Goal: Task Accomplishment & Management: Manage account settings

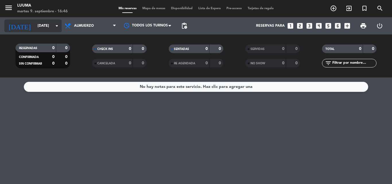
click at [45, 20] on div "[DATE] [DATE] arrow_drop_down" at bounding box center [32, 26] width 57 height 13
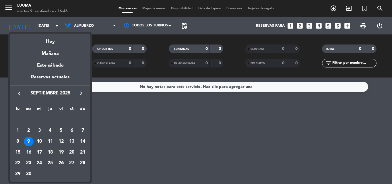
click at [75, 22] on div at bounding box center [196, 92] width 392 height 184
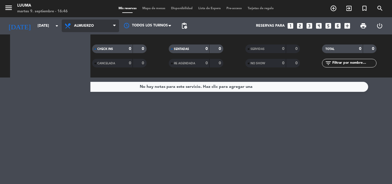
click at [79, 28] on span "Almuerzo" at bounding box center [90, 26] width 57 height 13
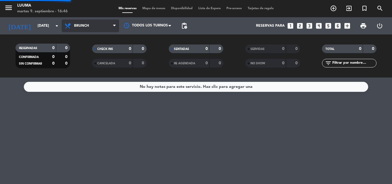
click at [86, 52] on div "menu Luuma [DATE] 9. septiembre - 16:46 Mis reservas Mapa de mesas Disponibilid…" at bounding box center [196, 39] width 392 height 78
click at [86, 26] on span "Brunch" at bounding box center [81, 26] width 15 height 4
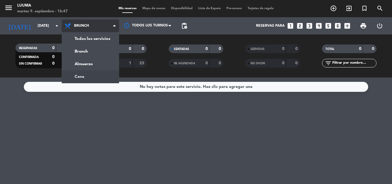
click at [94, 75] on div "menu Luuma [DATE] 9. septiembre - 16:47 Mis reservas Mapa de mesas Disponibilid…" at bounding box center [196, 39] width 392 height 78
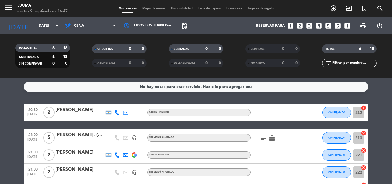
click at [263, 136] on icon "subject" at bounding box center [263, 137] width 7 height 7
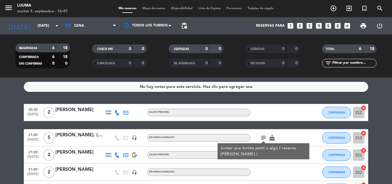
click at [262, 122] on div "20:30 [DATE] 2 [PERSON_NAME] SALÓN PRINCIPAL CONFIRMADA 212 cancel 21:00 [DATE]…" at bounding box center [196, 163] width 345 height 119
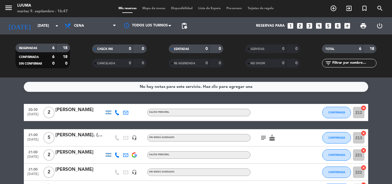
click at [85, 134] on div "[PERSON_NAME]. (Terra camiare) Cumpleaños." at bounding box center [79, 135] width 49 height 7
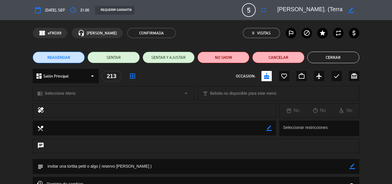
click at [352, 10] on icon "border_color" at bounding box center [351, 9] width 5 height 5
click at [351, 7] on icon at bounding box center [351, 9] width 5 height 5
click at [346, 54] on button "Cerrar" at bounding box center [334, 57] width 52 height 11
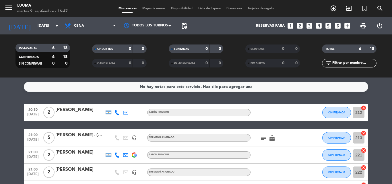
scroll to position [29, 0]
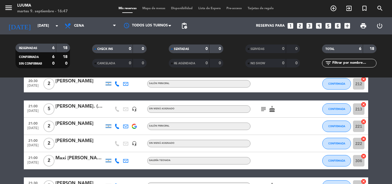
click at [88, 142] on div "[PERSON_NAME]" at bounding box center [79, 140] width 49 height 7
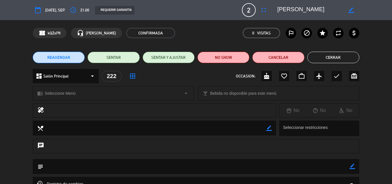
click at [344, 55] on button "Cerrar" at bounding box center [334, 57] width 52 height 11
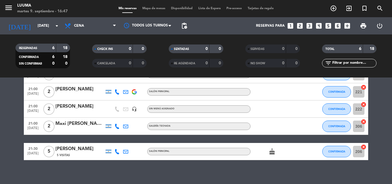
scroll to position [68, 0]
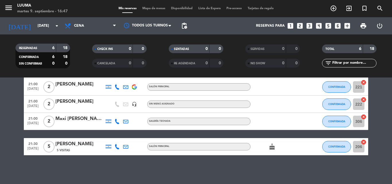
click at [82, 102] on div "[PERSON_NAME]" at bounding box center [79, 101] width 49 height 7
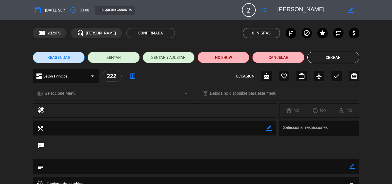
click at [353, 7] on icon "border_color" at bounding box center [351, 9] width 5 height 5
click at [279, 6] on textarea at bounding box center [310, 10] width 66 height 10
click at [281, 7] on textarea at bounding box center [310, 10] width 66 height 10
click at [307, 8] on textarea at bounding box center [310, 10] width 66 height 10
type textarea "[PERSON_NAME]"
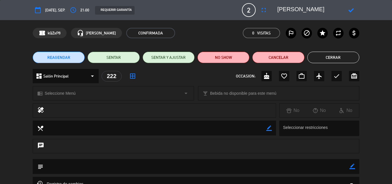
click at [352, 9] on icon at bounding box center [351, 9] width 5 height 5
click at [339, 57] on button "Cerrar" at bounding box center [334, 57] width 52 height 11
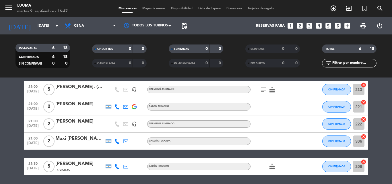
scroll to position [39, 0]
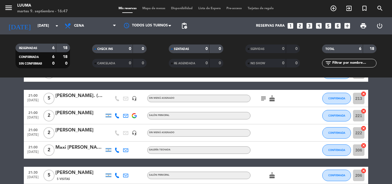
click at [73, 113] on div "[PERSON_NAME]" at bounding box center [79, 112] width 49 height 7
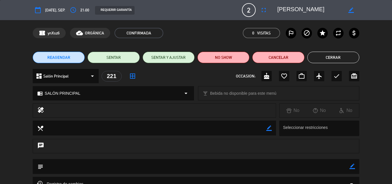
click at [350, 9] on icon "border_color" at bounding box center [351, 9] width 5 height 5
drag, startPoint x: 313, startPoint y: 9, endPoint x: 343, endPoint y: 10, distance: 30.2
click at [343, 10] on div at bounding box center [316, 10] width 86 height 10
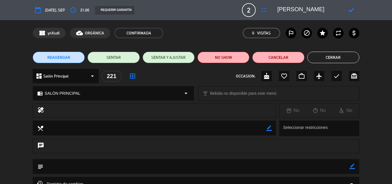
drag, startPoint x: 281, startPoint y: 7, endPoint x: 311, endPoint y: 6, distance: 29.3
click at [311, 6] on textarea at bounding box center [310, 10] width 66 height 10
type textarea "[PERSON_NAME]"
click at [347, 9] on div at bounding box center [351, 10] width 16 height 10
click at [349, 9] on div at bounding box center [351, 10] width 16 height 10
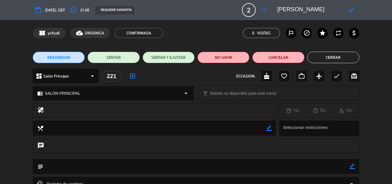
click at [349, 10] on icon at bounding box center [351, 9] width 5 height 5
click at [318, 59] on button "Cerrar" at bounding box center [334, 57] width 52 height 11
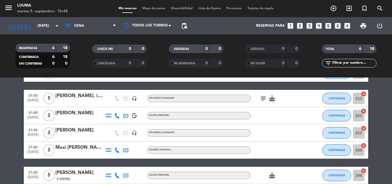
click at [87, 97] on div "[PERSON_NAME]. (Terra camiare) Cumpleaños." at bounding box center [79, 95] width 49 height 7
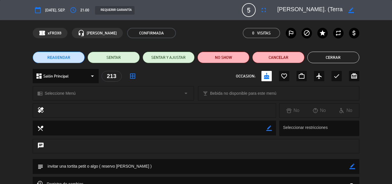
click at [353, 10] on icon "border_color" at bounding box center [351, 9] width 5 height 5
click at [300, 10] on textarea at bounding box center [310, 10] width 66 height 10
click at [324, 8] on textarea at bounding box center [310, 10] width 66 height 10
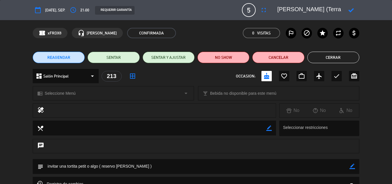
type textarea "[PERSON_NAME] (Terra camiare) Cumpleaños."
click at [335, 57] on button "Cerrar" at bounding box center [334, 57] width 52 height 11
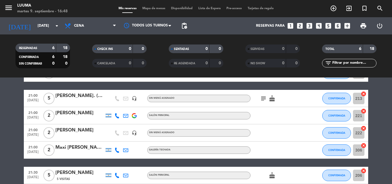
click at [80, 98] on div "[PERSON_NAME]. (Terra camiare) Cumpleaños." at bounding box center [79, 95] width 49 height 7
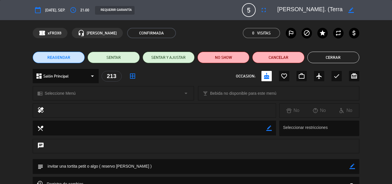
click at [296, 7] on textarea at bounding box center [310, 10] width 66 height 10
click at [351, 10] on icon "border_color" at bounding box center [351, 9] width 5 height 5
click at [324, 8] on textarea at bounding box center [310, 10] width 66 height 10
type textarea "[PERSON_NAME] (Terra camiare) Cumpleaños."
click at [354, 10] on icon at bounding box center [351, 9] width 5 height 5
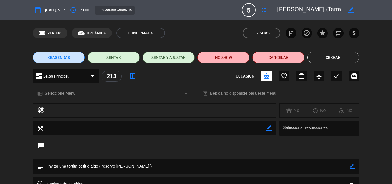
click at [344, 56] on button "Cerrar" at bounding box center [334, 57] width 52 height 11
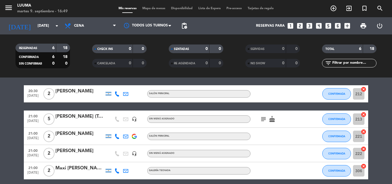
scroll to position [29, 0]
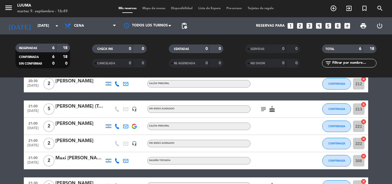
click at [260, 110] on icon "subject" at bounding box center [263, 109] width 7 height 7
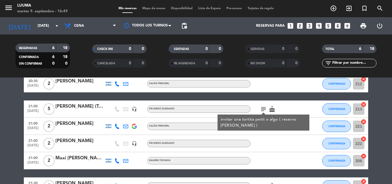
click at [260, 110] on icon "subject" at bounding box center [263, 109] width 7 height 7
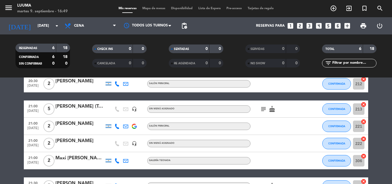
click at [91, 144] on div "[PERSON_NAME]" at bounding box center [79, 140] width 49 height 7
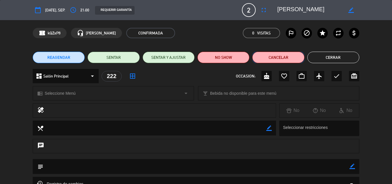
click at [282, 56] on button "Cancelar" at bounding box center [278, 57] width 52 height 11
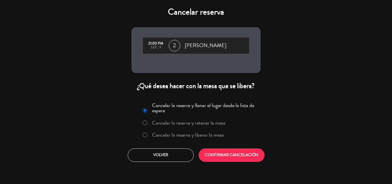
click at [194, 136] on label "Cancelar la reserva y liberar la mesa" at bounding box center [188, 134] width 72 height 5
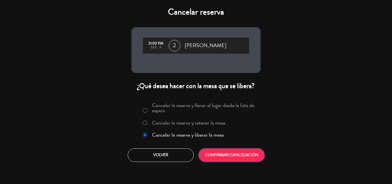
click at [244, 157] on button "CONFIRMAR CANCELACIÓN" at bounding box center [232, 154] width 66 height 13
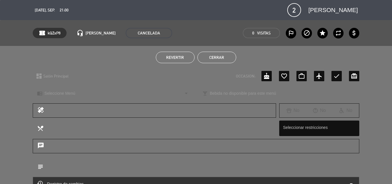
click at [229, 57] on button "Cerrar" at bounding box center [217, 57] width 39 height 11
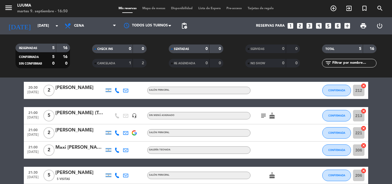
scroll to position [0, 0]
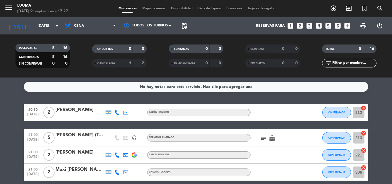
click at [69, 70] on div "RESERVADAS 5 16 CONFIRMADA 5 16 SIN CONFIRMAR 0 0" at bounding box center [42, 56] width 77 height 32
